Goal: Book appointment/travel/reservation

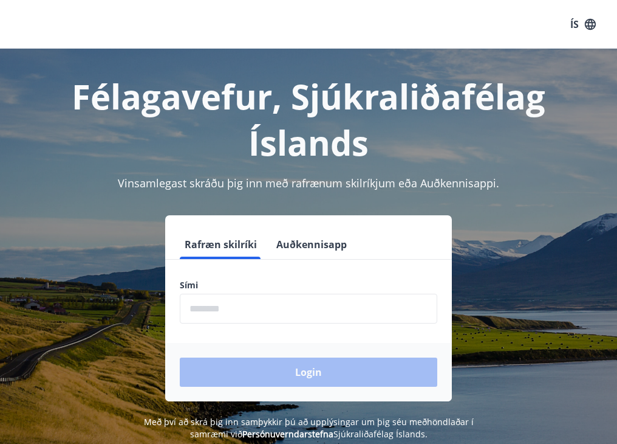
click at [227, 306] on input "phone" at bounding box center [309, 309] width 258 height 30
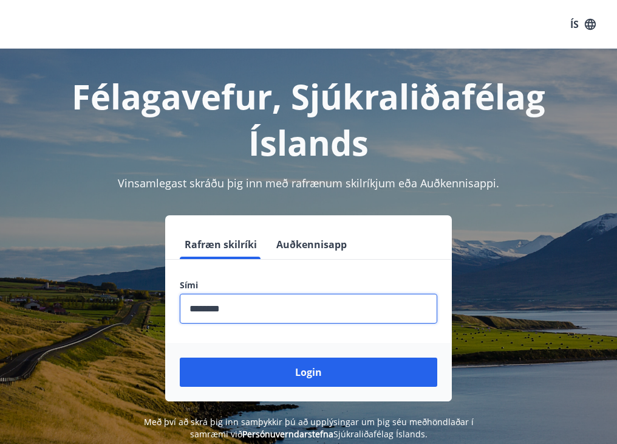
click at [309, 372] on button "Login" at bounding box center [309, 371] width 258 height 29
type input "********"
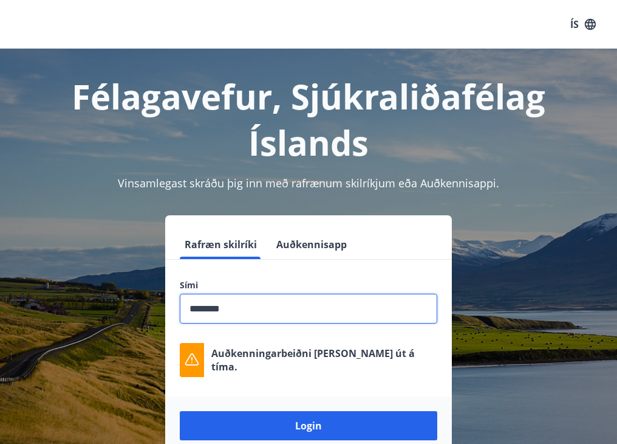
click at [288, 424] on button "Login" at bounding box center [309, 425] width 258 height 29
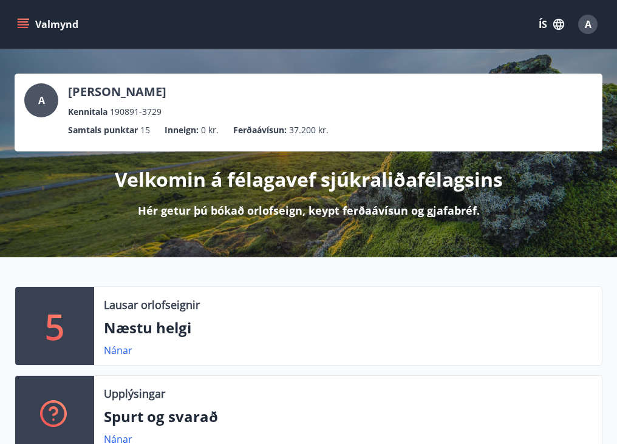
click at [24, 22] on icon "menu" at bounding box center [23, 21] width 11 height 1
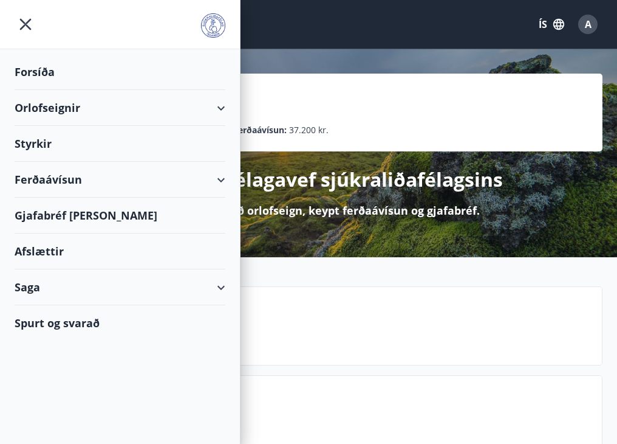
click at [219, 100] on div "Orlofseignir" at bounding box center [120, 108] width 211 height 36
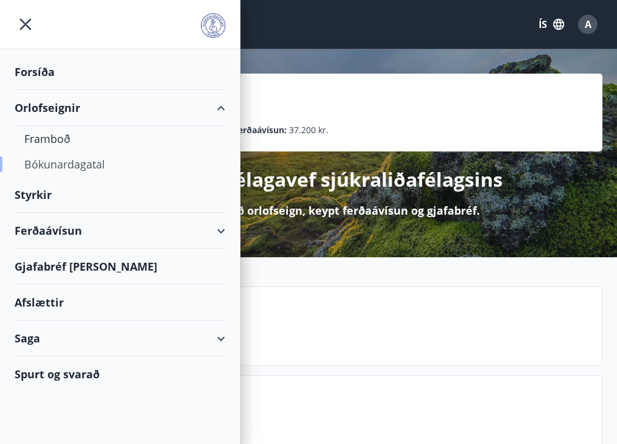
click at [53, 162] on div "Bókunardagatal" at bounding box center [119, 164] width 191 height 26
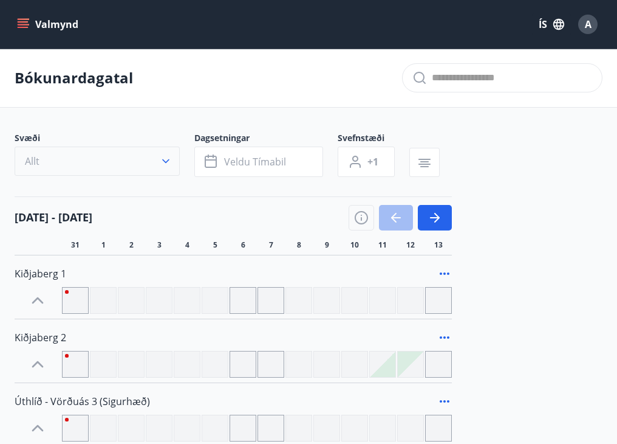
click at [177, 149] on button "Allt" at bounding box center [97, 160] width 165 height 29
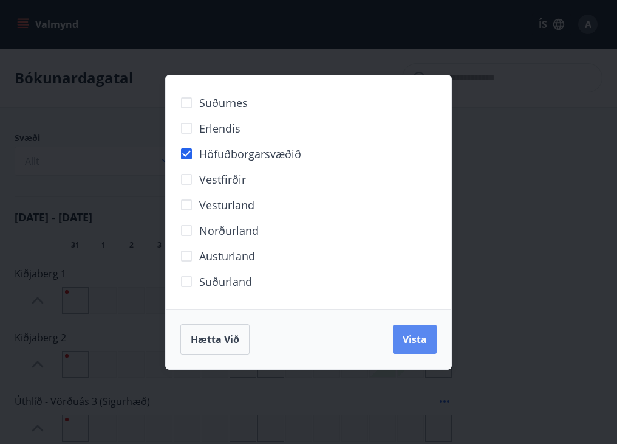
click at [412, 337] on span "Vista" at bounding box center [415, 338] width 24 height 13
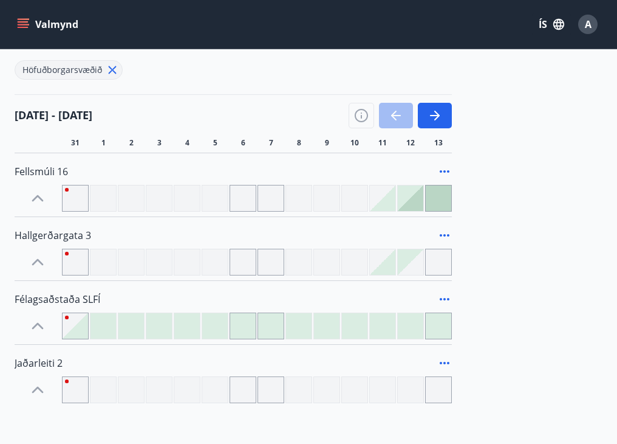
scroll to position [115, 0]
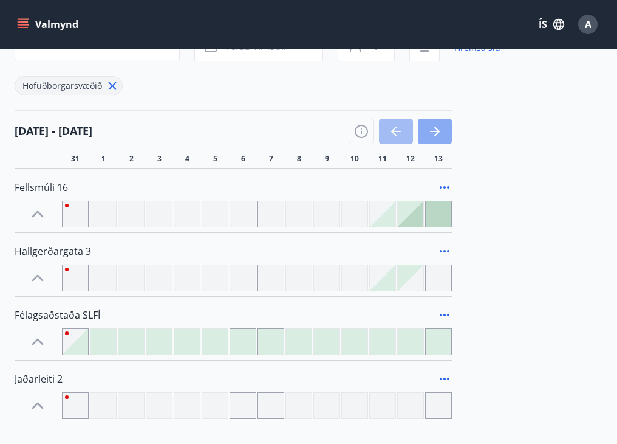
click at [439, 127] on icon "button" at bounding box center [435, 131] width 15 height 15
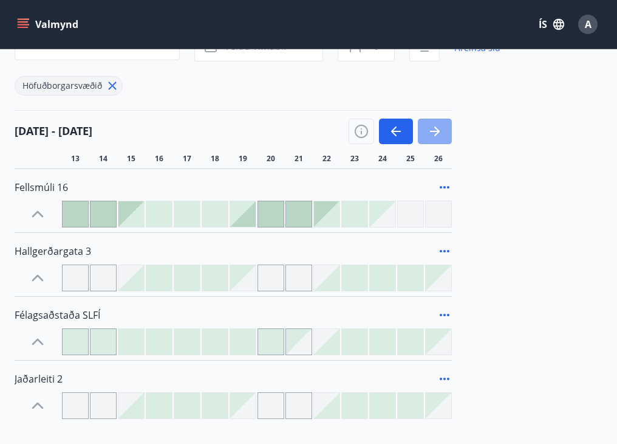
click at [439, 127] on icon "button" at bounding box center [435, 131] width 15 height 15
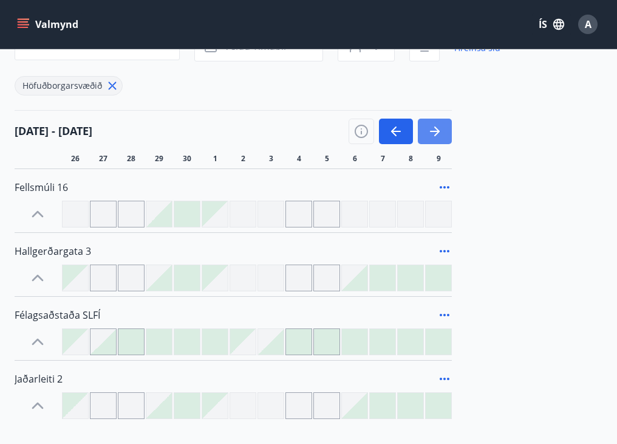
click at [439, 127] on icon "button" at bounding box center [435, 131] width 15 height 15
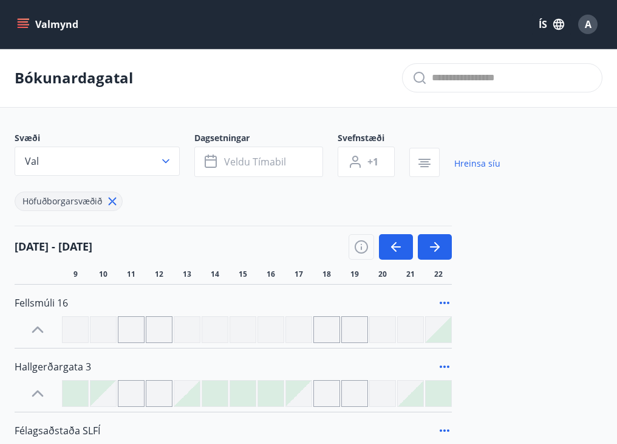
scroll to position [0, 0]
click at [218, 163] on icon "button" at bounding box center [212, 161] width 15 height 15
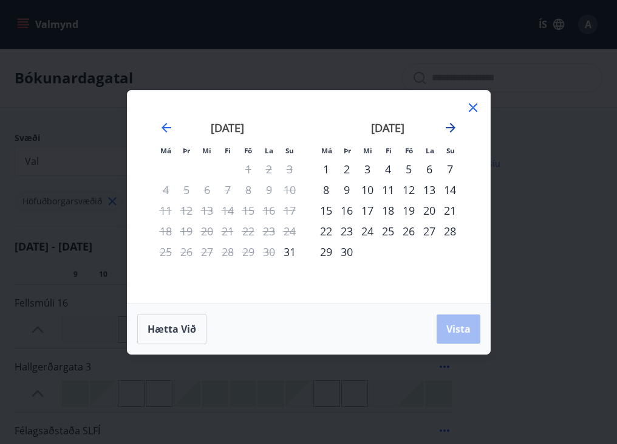
click at [449, 127] on icon "Move forward to switch to the next month." at bounding box center [451, 128] width 10 height 10
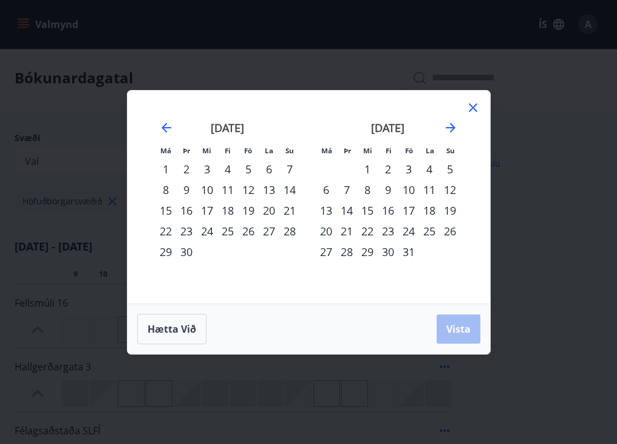
click at [474, 103] on icon at bounding box center [473, 107] width 15 height 15
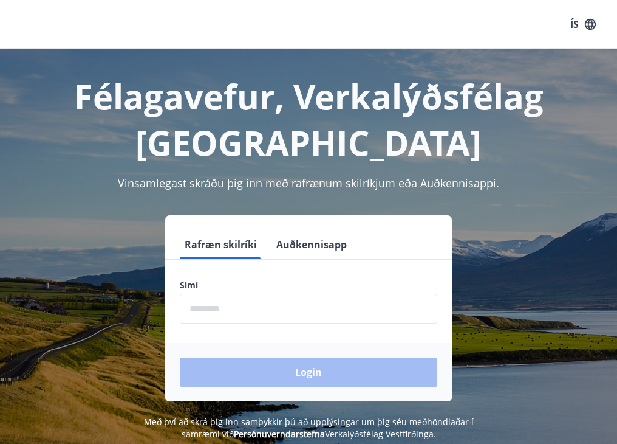
click at [232, 309] on input "phone" at bounding box center [309, 309] width 258 height 30
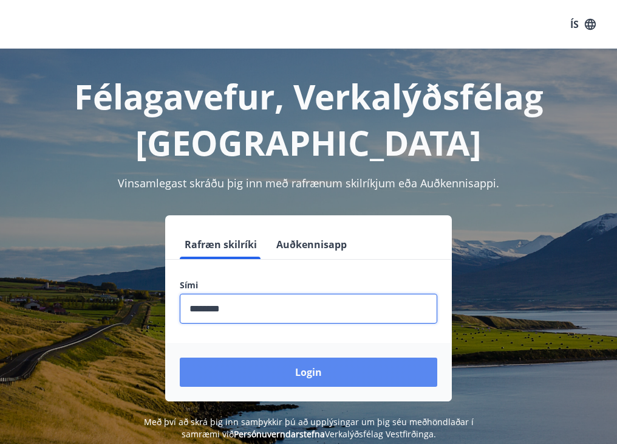
type input "********"
click at [303, 365] on button "Login" at bounding box center [309, 371] width 258 height 29
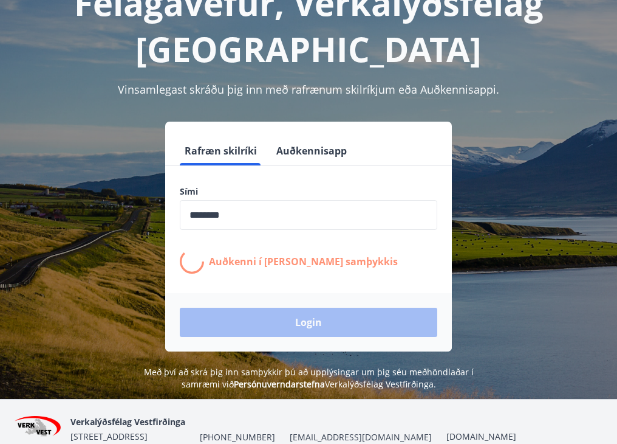
scroll to position [95, 0]
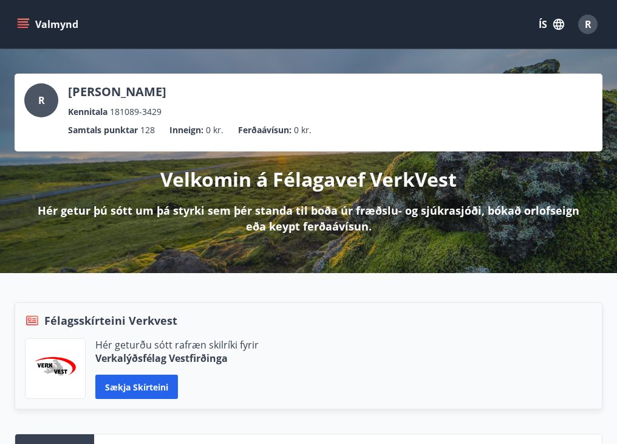
click at [24, 18] on icon "menu" at bounding box center [23, 24] width 12 height 12
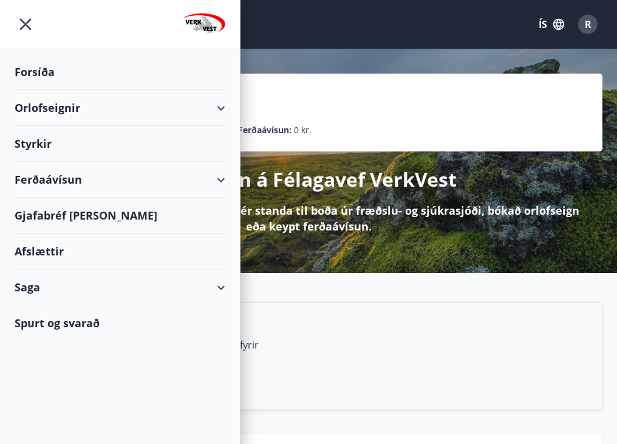
click at [235, 106] on div "Orlofseignir" at bounding box center [120, 108] width 240 height 36
